Goal: Task Accomplishment & Management: Manage account settings

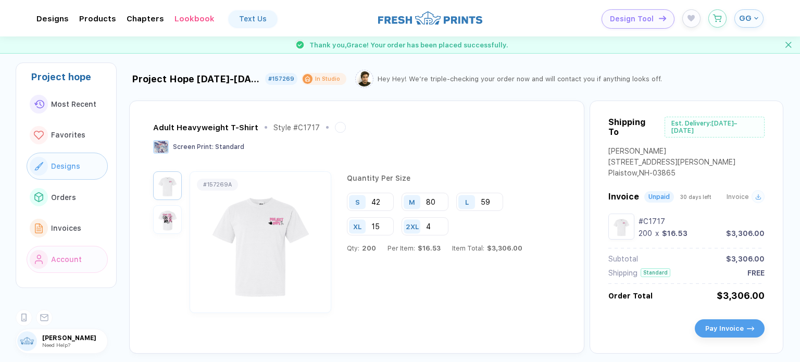
click at [66, 173] on button "Designs" at bounding box center [67, 166] width 81 height 27
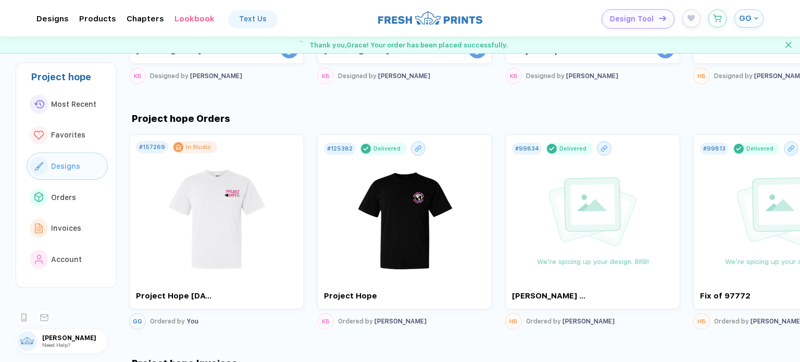
scroll to position [707, 0]
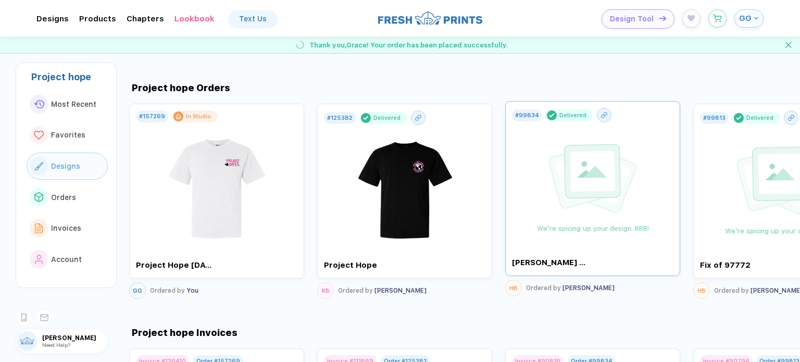
click at [589, 186] on img at bounding box center [593, 178] width 94 height 73
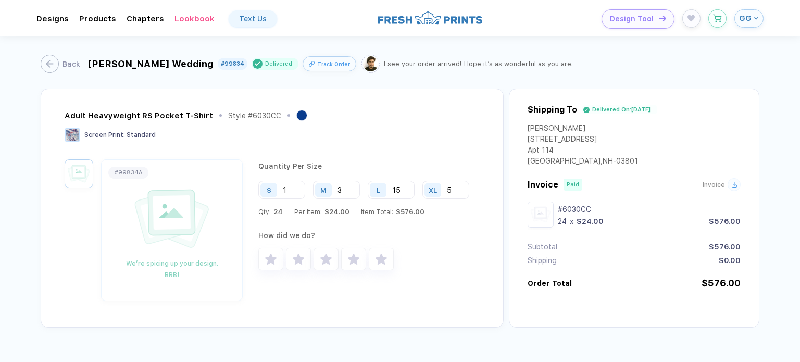
click at [159, 239] on icon at bounding box center [162, 217] width 71 height 70
drag, startPoint x: 164, startPoint y: 217, endPoint x: 194, endPoint y: 230, distance: 33.6
click at [194, 230] on g at bounding box center [178, 219] width 102 height 99
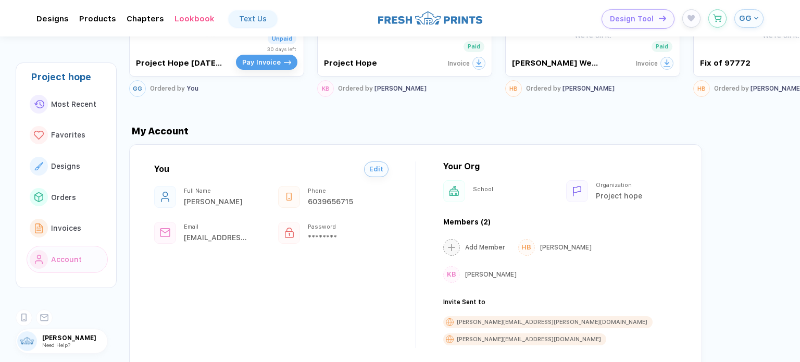
scroll to position [1160, 0]
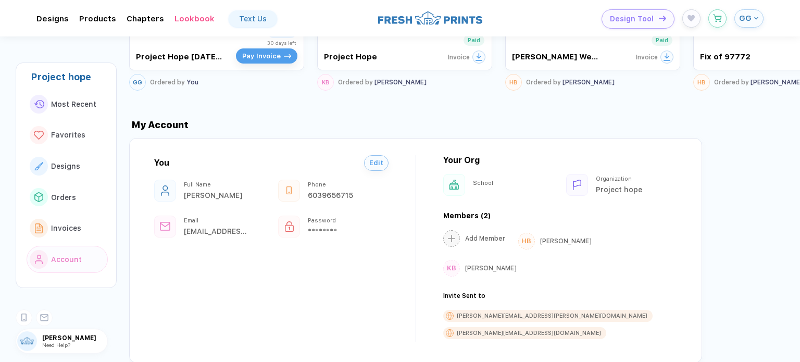
click at [454, 235] on icon "button" at bounding box center [451, 238] width 7 height 7
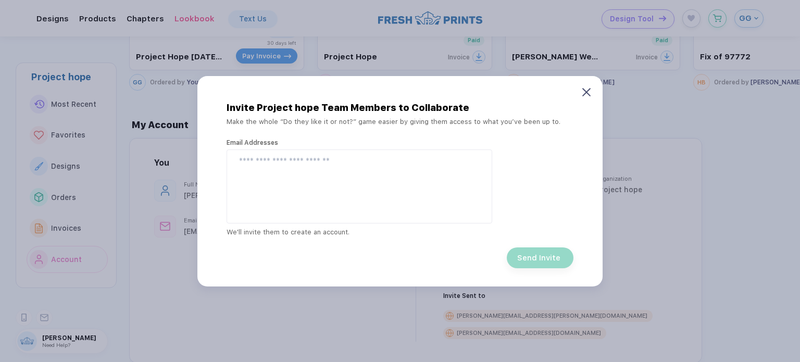
click at [583, 88] on icon at bounding box center [586, 92] width 8 height 8
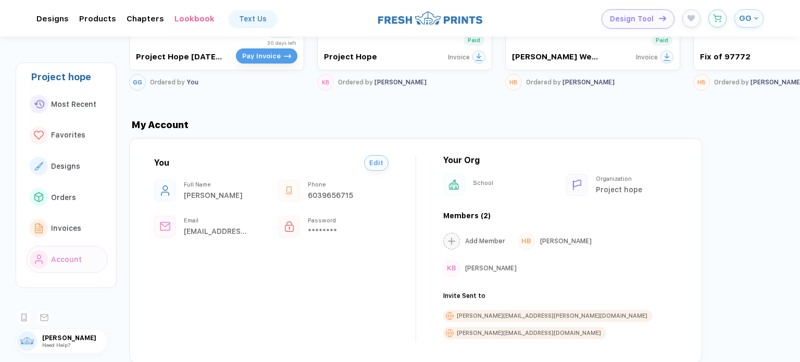
click at [511, 313] on div "[PERSON_NAME][EMAIL_ADDRESS][PERSON_NAME][DOMAIN_NAME]" at bounding box center [552, 316] width 191 height 7
click at [581, 327] on div "[PERSON_NAME][EMAIL_ADDRESS][DOMAIN_NAME]" at bounding box center [524, 333] width 163 height 12
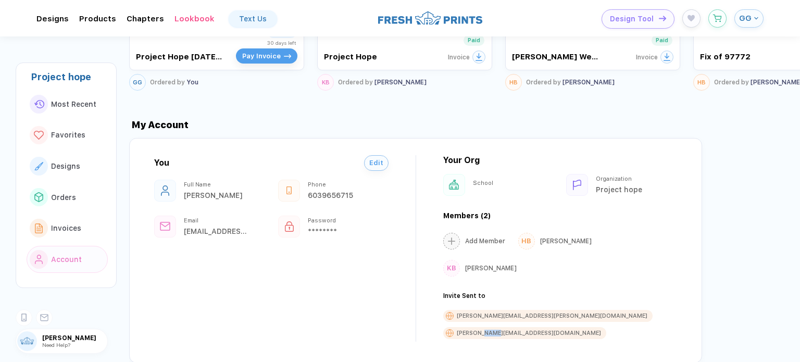
click at [581, 327] on div "[PERSON_NAME][EMAIL_ADDRESS][DOMAIN_NAME]" at bounding box center [524, 333] width 163 height 12
click at [518, 239] on div "HB [PERSON_NAME]" at bounding box center [554, 241] width 73 height 17
click at [486, 292] on div "Invite Sent to" at bounding box center [560, 295] width 234 height 7
click at [501, 292] on div "You Edit Full Name [PERSON_NAME] Phone [PHONE_NUMBER] Email [EMAIL_ADDRESS][DOM…" at bounding box center [415, 250] width 573 height 225
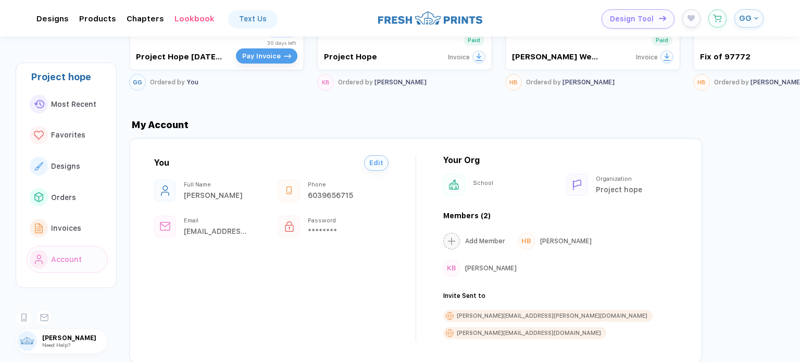
click at [505, 310] on div "[PERSON_NAME][EMAIL_ADDRESS][PERSON_NAME][DOMAIN_NAME]" at bounding box center [547, 316] width 209 height 12
click at [470, 237] on button "Add Member" at bounding box center [474, 238] width 62 height 17
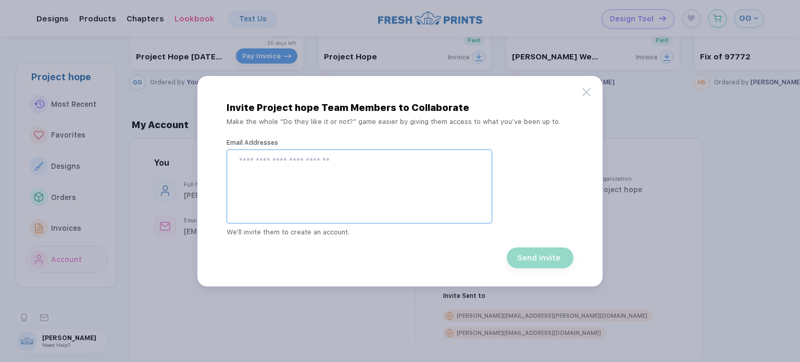
click at [401, 189] on div at bounding box center [360, 187] width 266 height 74
click at [363, 156] on input "email" at bounding box center [360, 162] width 243 height 12
type input "**********"
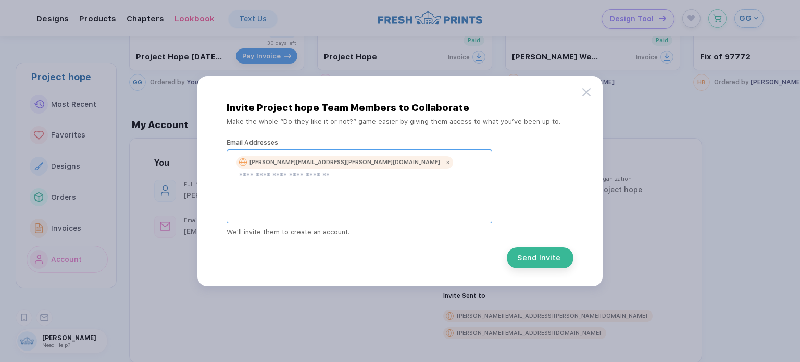
click at [453, 210] on div "[PERSON_NAME][EMAIL_ADDRESS][PERSON_NAME][DOMAIN_NAME]" at bounding box center [360, 187] width 266 height 74
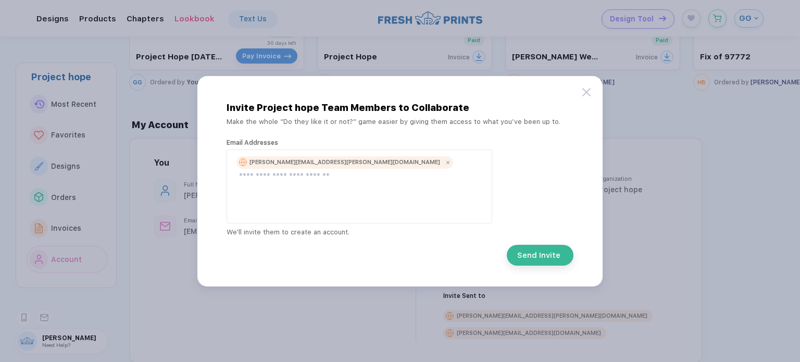
click at [532, 265] on button "Send Invite" at bounding box center [540, 255] width 67 height 21
